Goal: Information Seeking & Learning: Check status

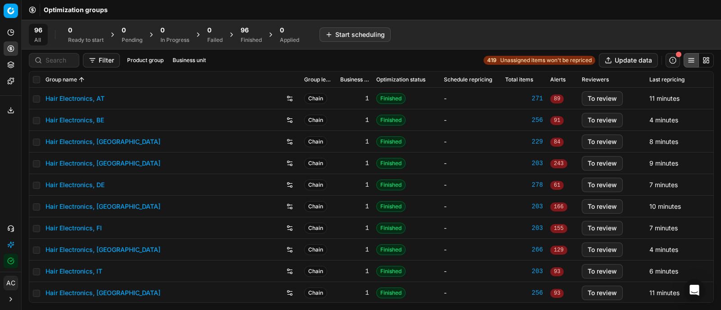
click at [525, 62] on span "Unassigned items won't be repriced" at bounding box center [545, 60] width 91 height 7
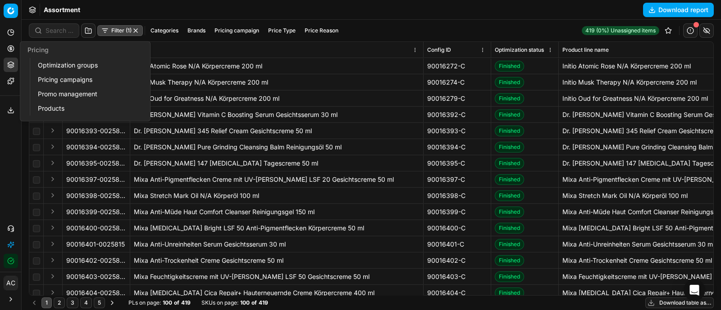
click at [8, 50] on circle at bounding box center [11, 49] width 6 height 6
click at [48, 78] on link "Pricing campaigns" at bounding box center [86, 79] width 105 height 13
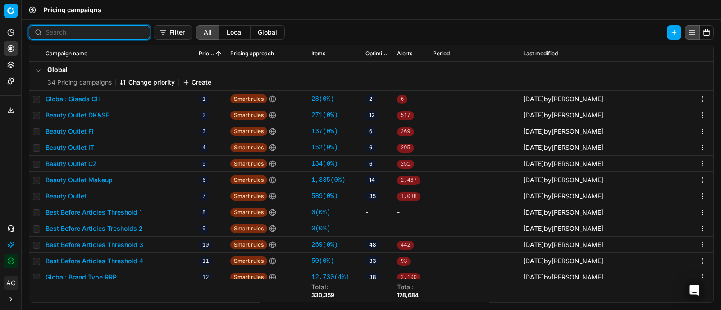
click at [59, 32] on input at bounding box center [95, 32] width 99 height 9
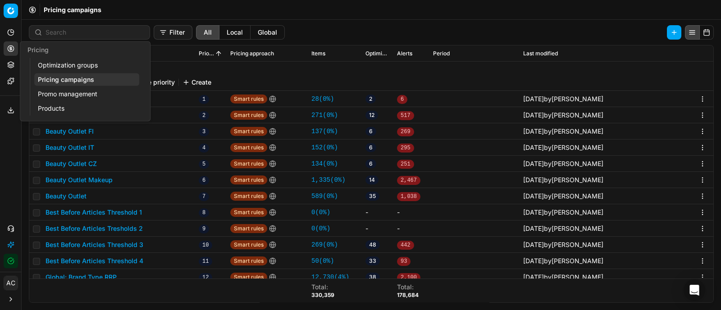
click at [55, 65] on link "Optimization groups" at bounding box center [86, 65] width 105 height 13
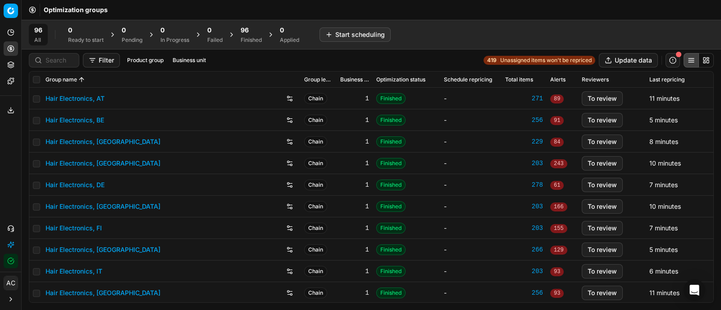
click at [258, 38] on div "Finished" at bounding box center [251, 39] width 21 height 7
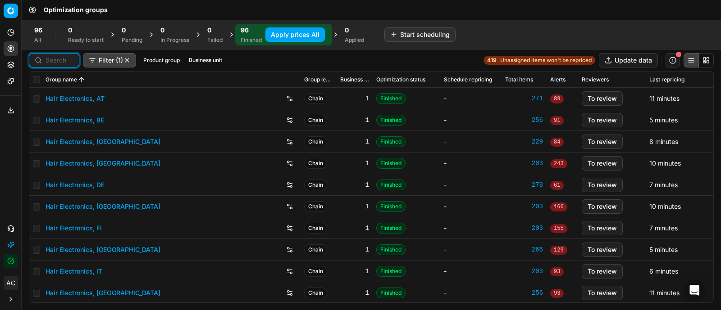
click at [68, 64] on input at bounding box center [60, 60] width 28 height 9
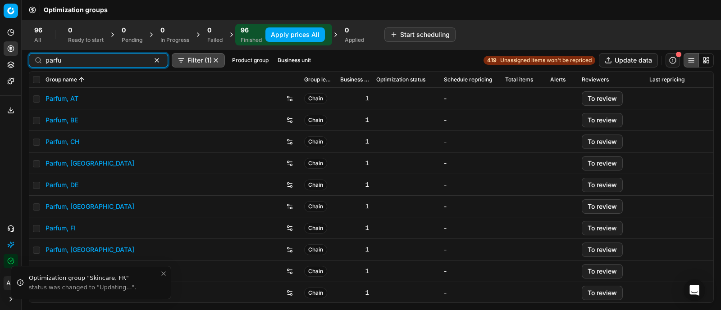
type input "parfu"
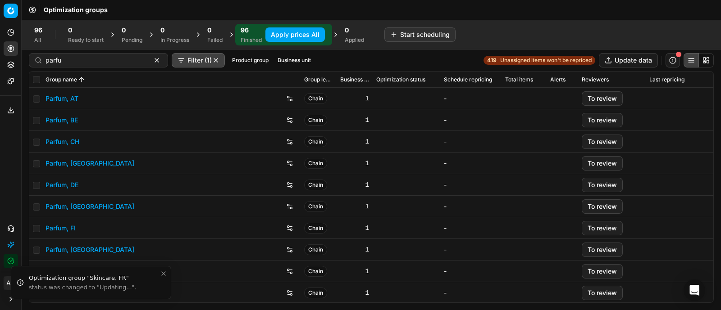
click at [65, 188] on link "Parfum, DE" at bounding box center [62, 185] width 33 height 9
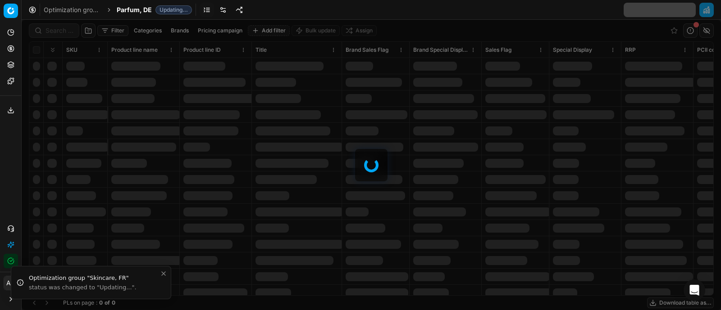
click at [50, 27] on div at bounding box center [371, 165] width 699 height 291
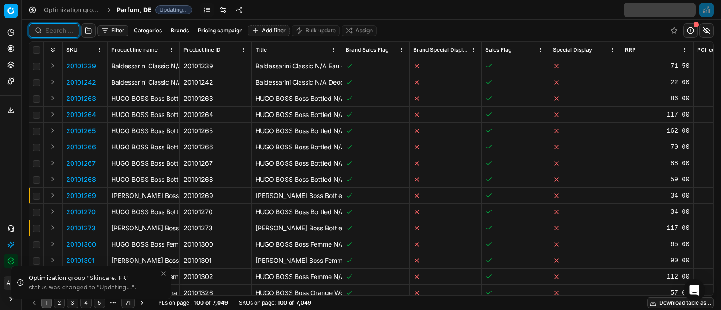
click at [50, 27] on input at bounding box center [60, 30] width 28 height 9
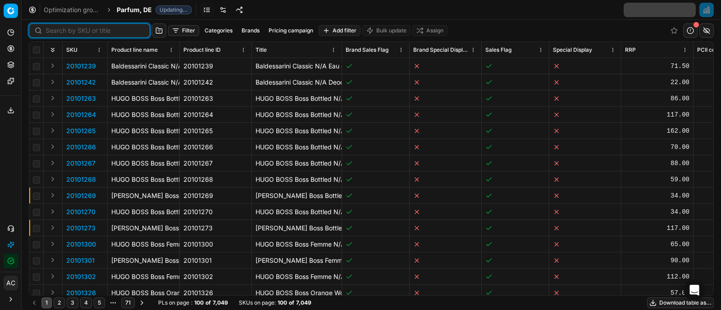
click at [50, 27] on input at bounding box center [95, 30] width 99 height 9
paste input "90008775-0013615"
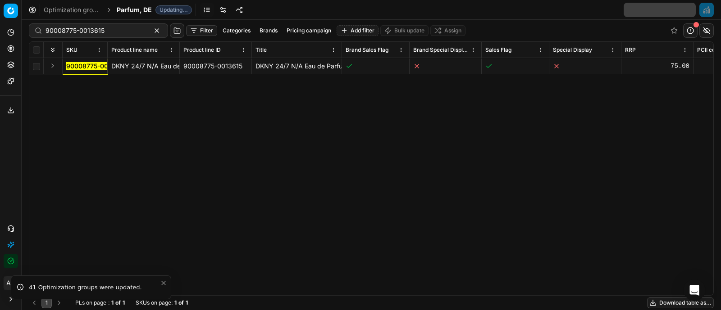
click at [53, 65] on button "Expand" at bounding box center [52, 65] width 11 height 11
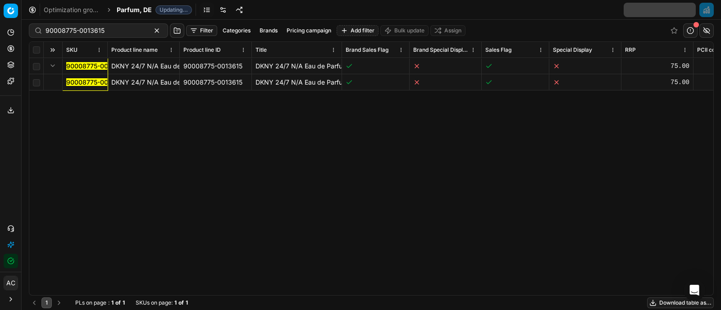
click at [73, 82] on mark "90008775-0013615" at bounding box center [95, 82] width 59 height 8
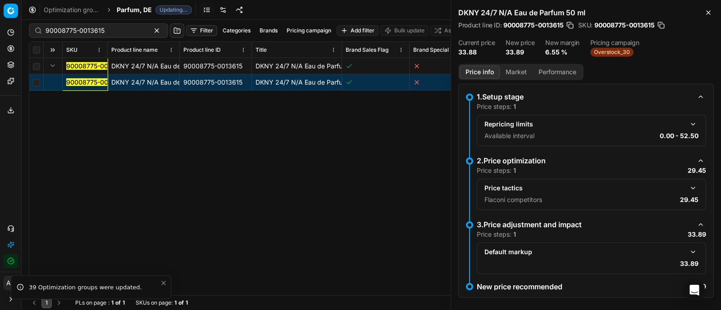
scroll to position [9, 0]
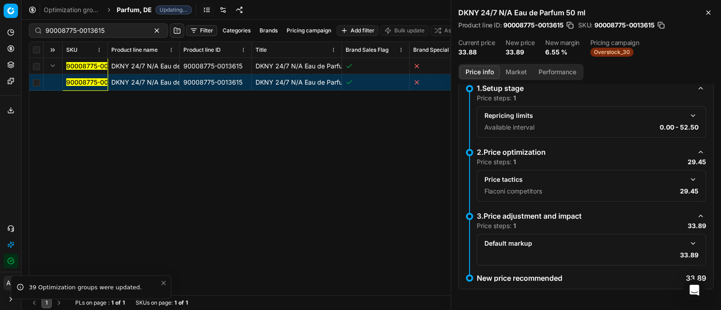
click at [688, 175] on button "button" at bounding box center [693, 179] width 11 height 11
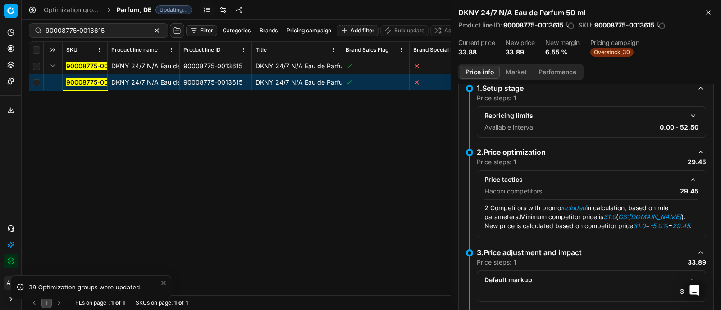
click at [514, 75] on button "Market" at bounding box center [516, 72] width 33 height 13
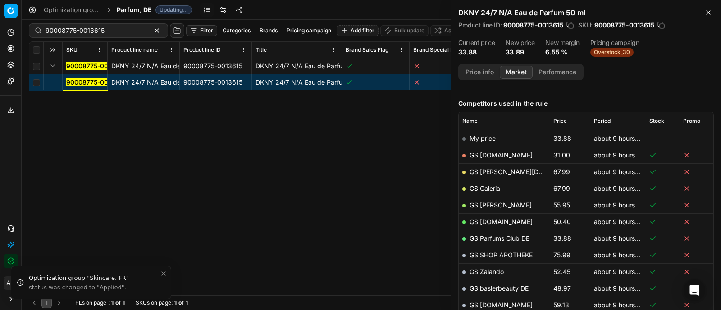
scroll to position [83, 0]
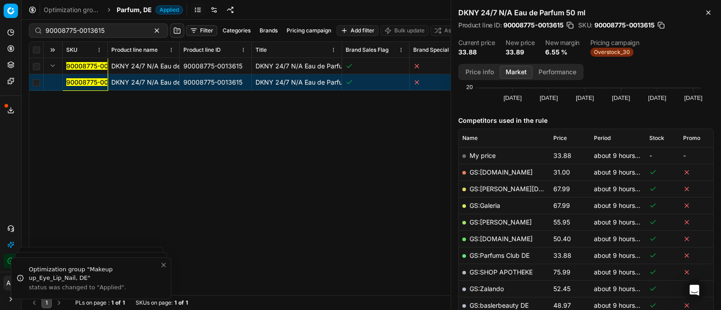
click at [68, 135] on div "90008775-0013615 DKNY 24/7 N/A Eau de Parfum 50 ml 90008775-0013615 DKNY 24/7 N…" at bounding box center [371, 176] width 684 height 237
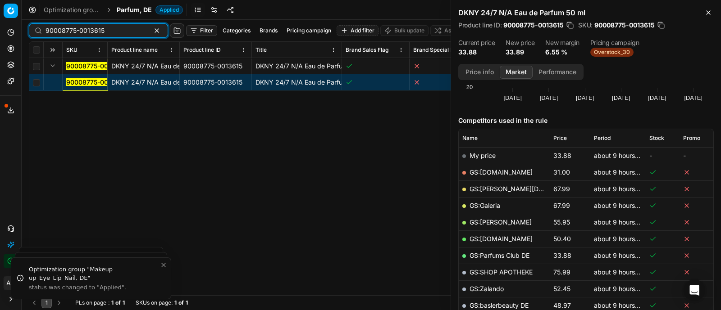
click at [111, 31] on input "90008775-0013615" at bounding box center [95, 30] width 99 height 9
paste input "9656-0014728"
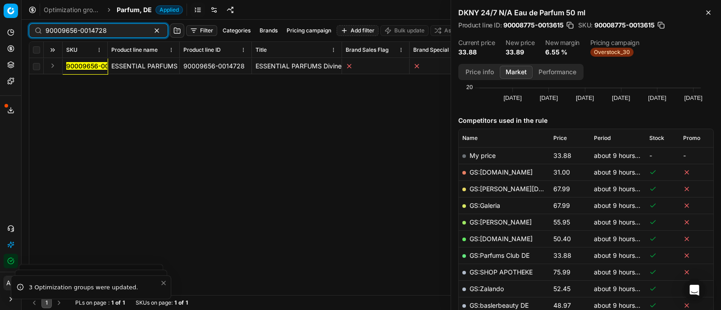
type input "90009656-0014728"
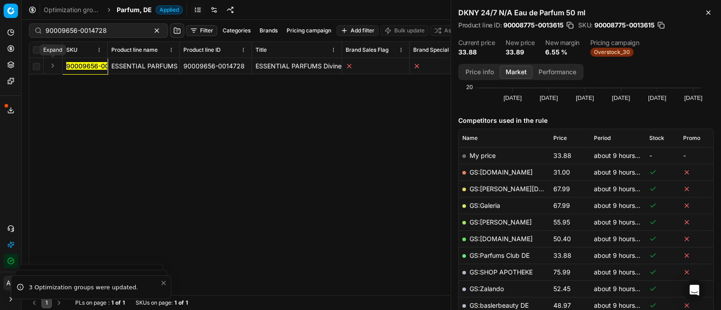
click at [55, 66] on button "Expand" at bounding box center [52, 65] width 11 height 11
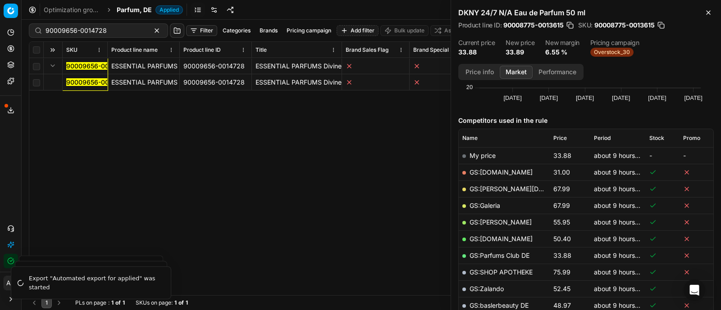
click at [77, 82] on mark "90009656-0014728" at bounding box center [96, 82] width 61 height 8
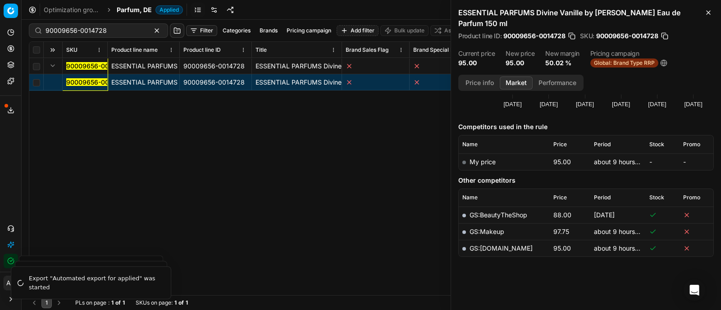
scroll to position [87, 0]
click at [523, 301] on div "Price history Created with Highcharts 12.3.0 [DATE] Aug [DATE] Aug [DATE] 1 [DA…" at bounding box center [585, 203] width 255 height 216
click at [248, 182] on div "90009656-0014728 ESSENTIAL PARFUMS Divine Vanille by [PERSON_NAME] Eau de Parfu…" at bounding box center [371, 176] width 684 height 237
click at [311, 180] on div "90009656-0014728 ESSENTIAL PARFUMS Divine Vanille by [PERSON_NAME] Eau de Parfu…" at bounding box center [371, 176] width 684 height 237
